Goal: Task Accomplishment & Management: Use online tool/utility

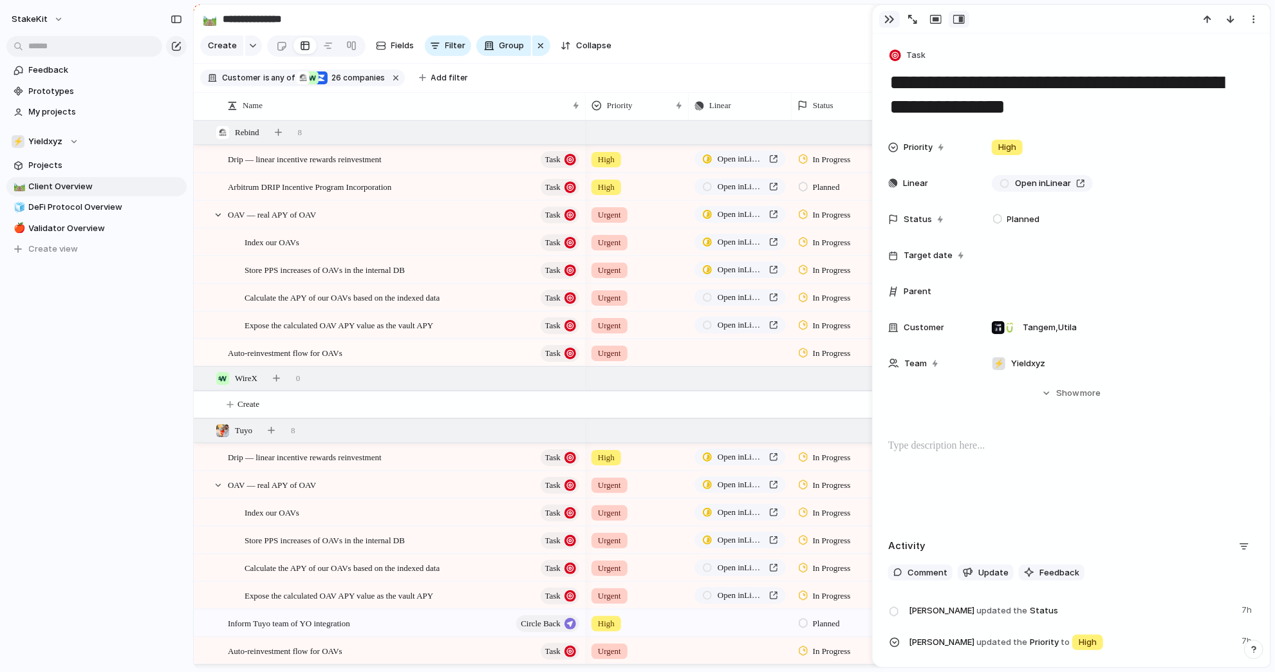
click at [882, 17] on button "button" at bounding box center [889, 19] width 21 height 17
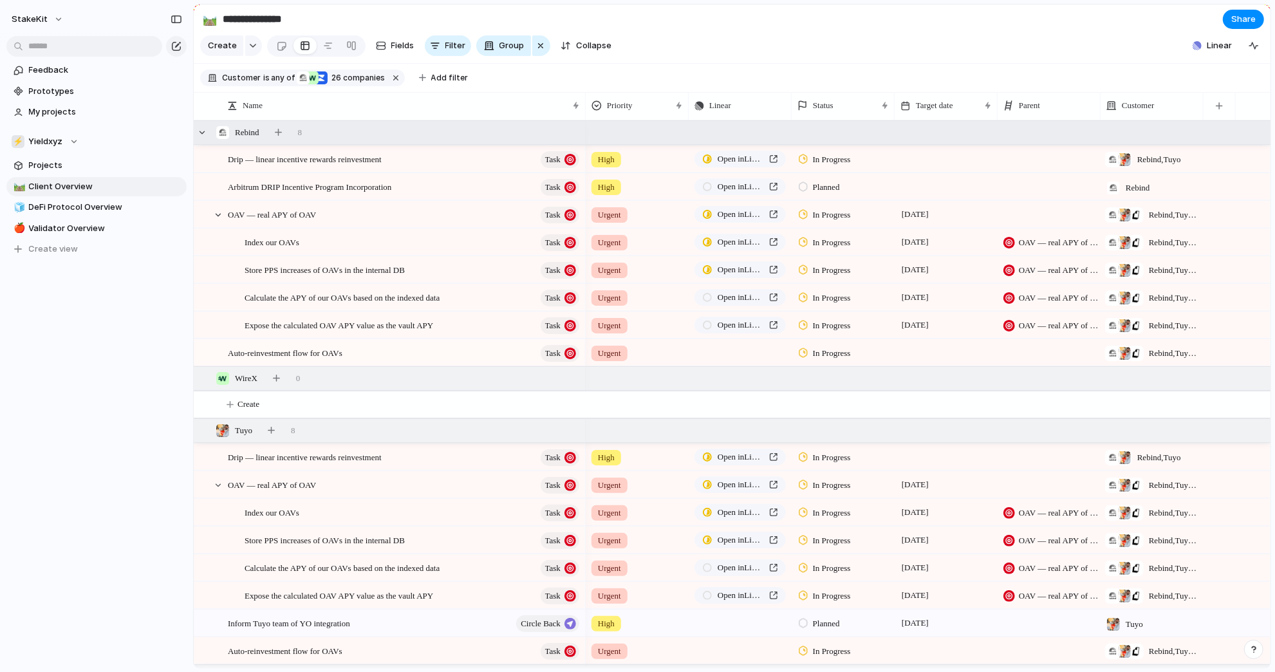
click at [256, 135] on span "Rebind" at bounding box center [247, 132] width 24 height 13
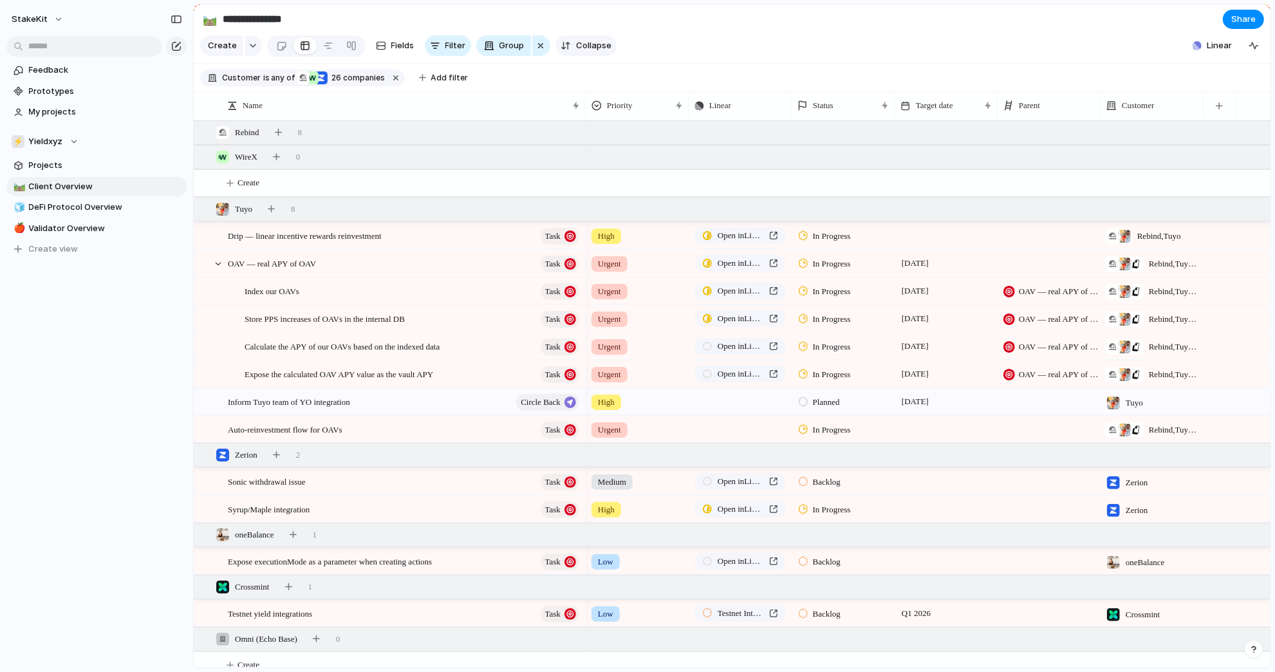
click at [588, 39] on button "Collapse" at bounding box center [585, 45] width 61 height 21
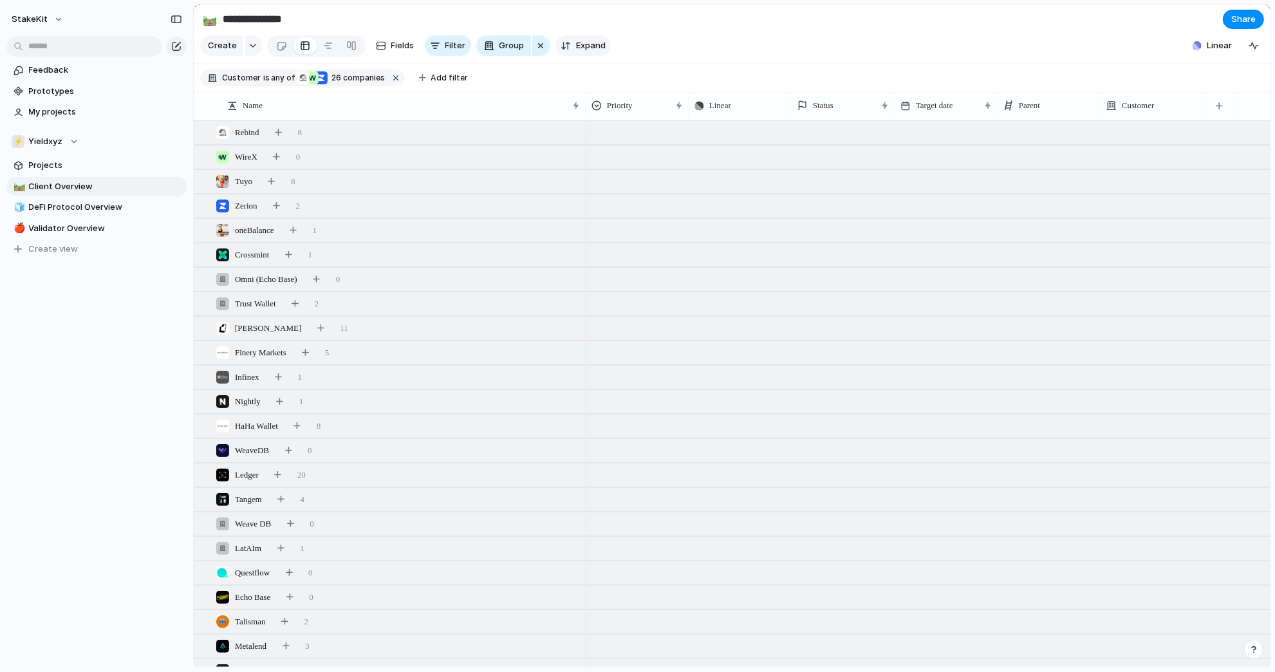
click at [595, 39] on button "Expand" at bounding box center [582, 45] width 55 height 21
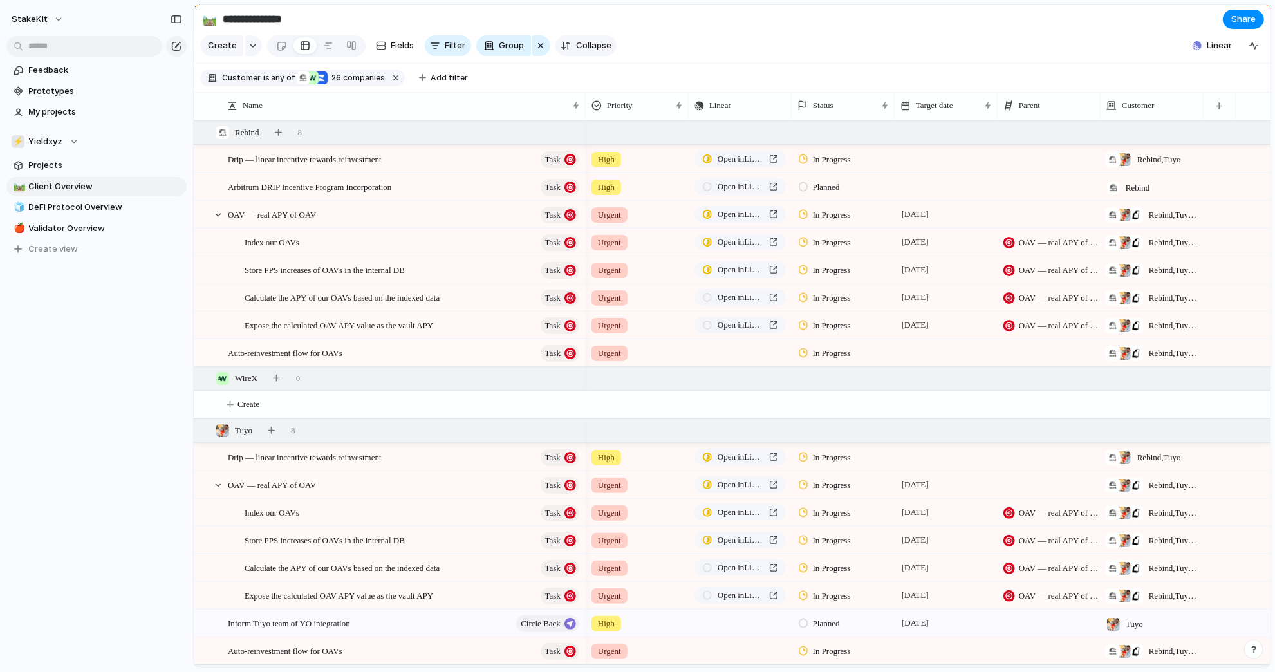
click at [604, 42] on span "Collapse" at bounding box center [593, 45] width 35 height 13
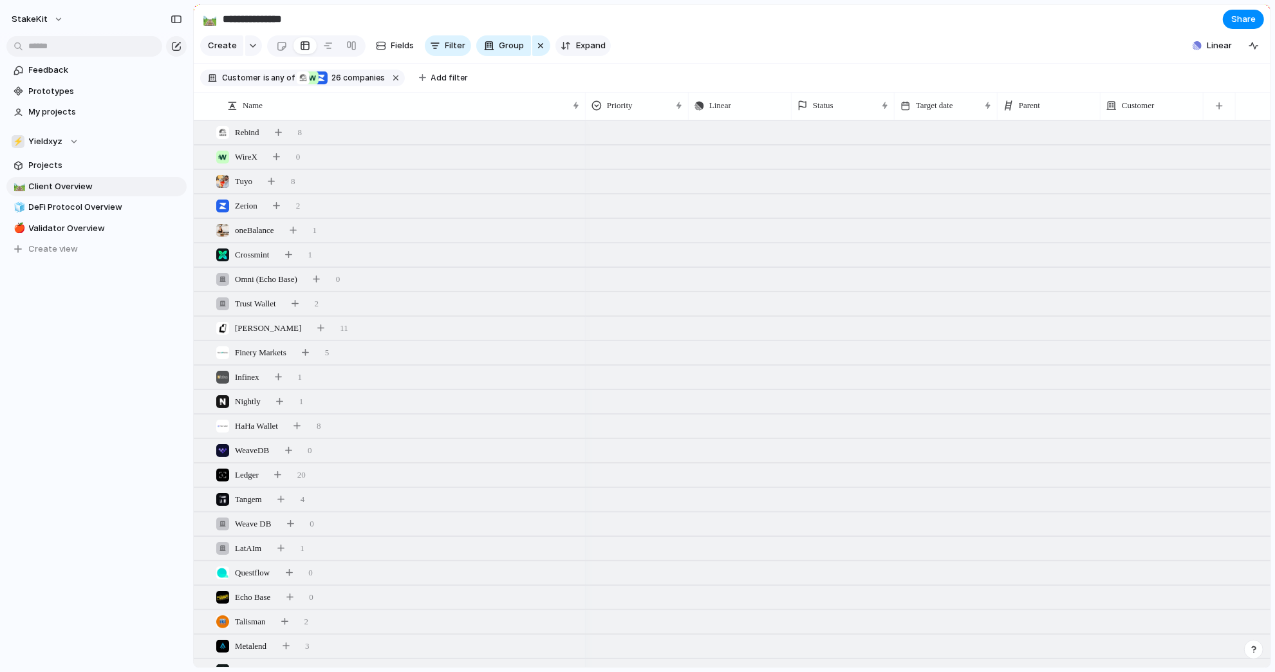
click at [604, 42] on button "Expand" at bounding box center [582, 45] width 55 height 21
